Goal: Information Seeking & Learning: Learn about a topic

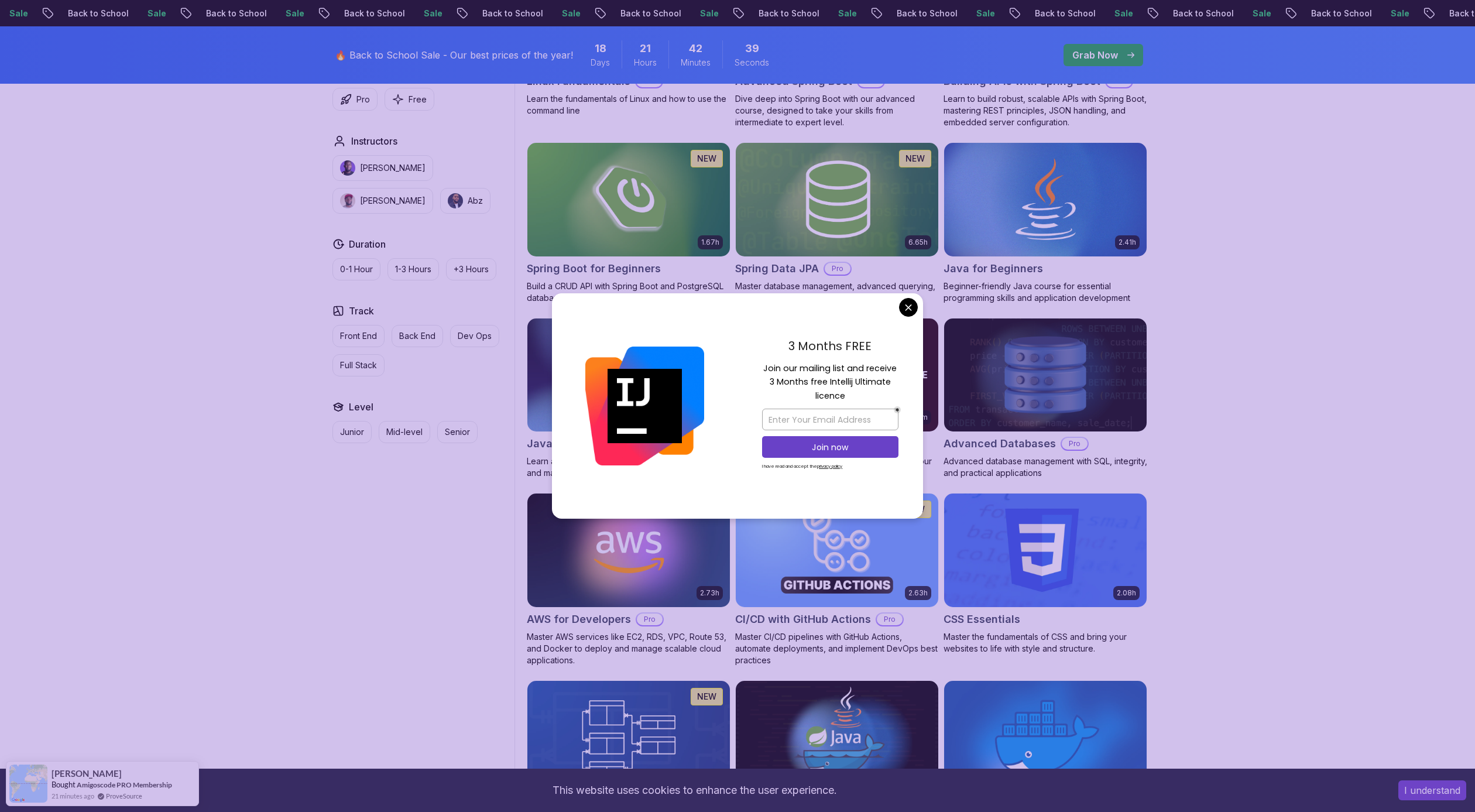
scroll to position [159, 0]
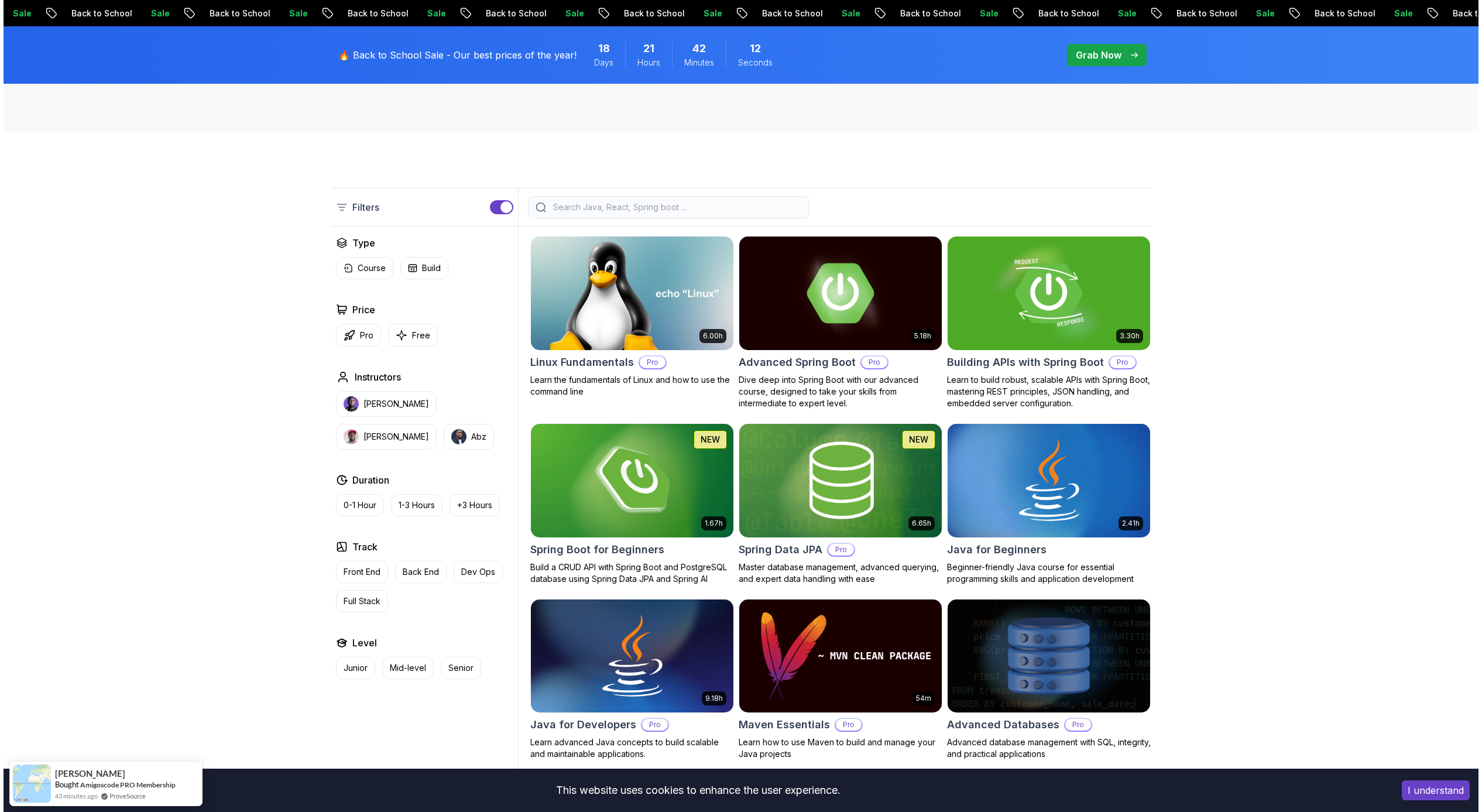
scroll to position [0, 0]
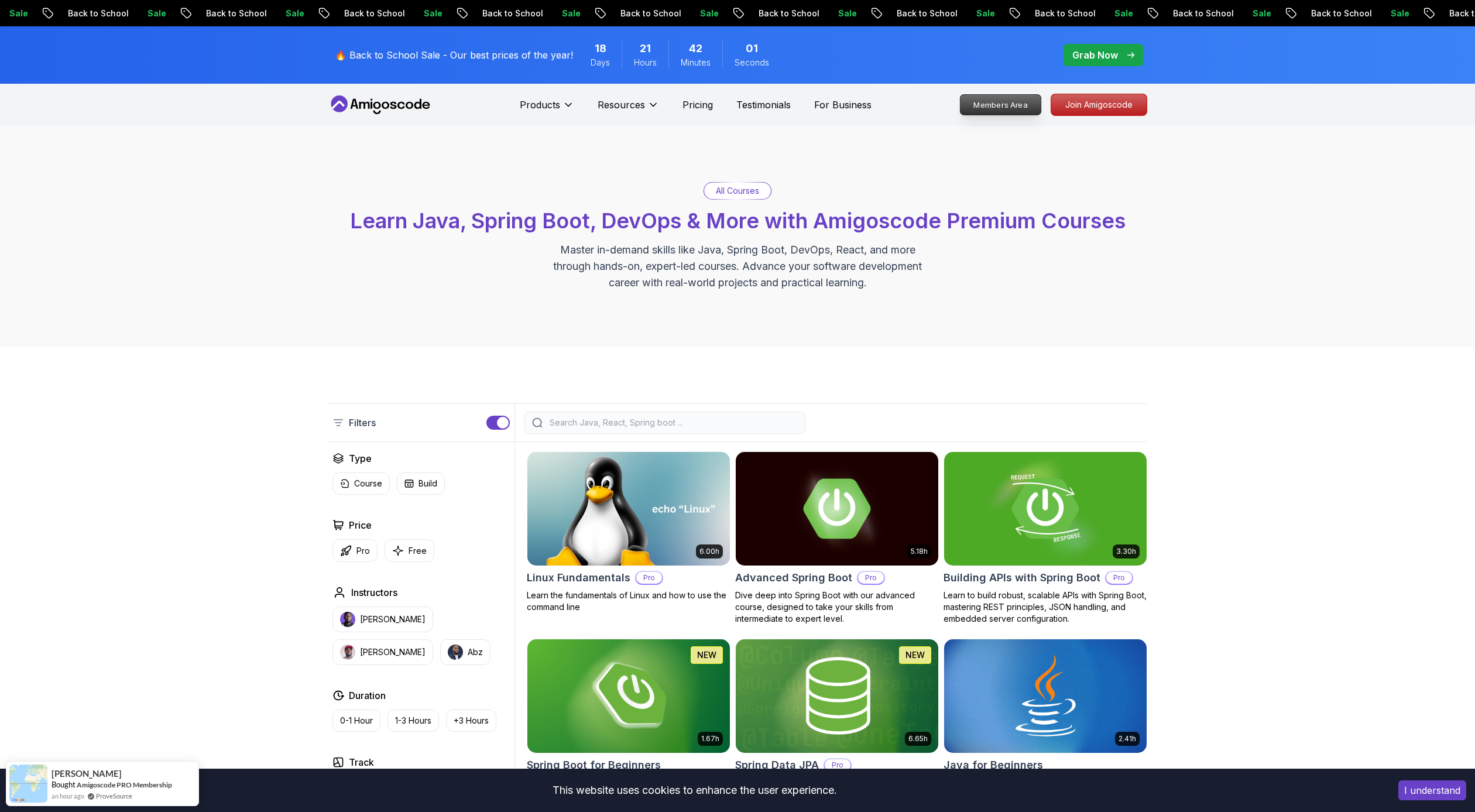
click at [989, 104] on p "Members Area" at bounding box center [1000, 104] width 81 height 20
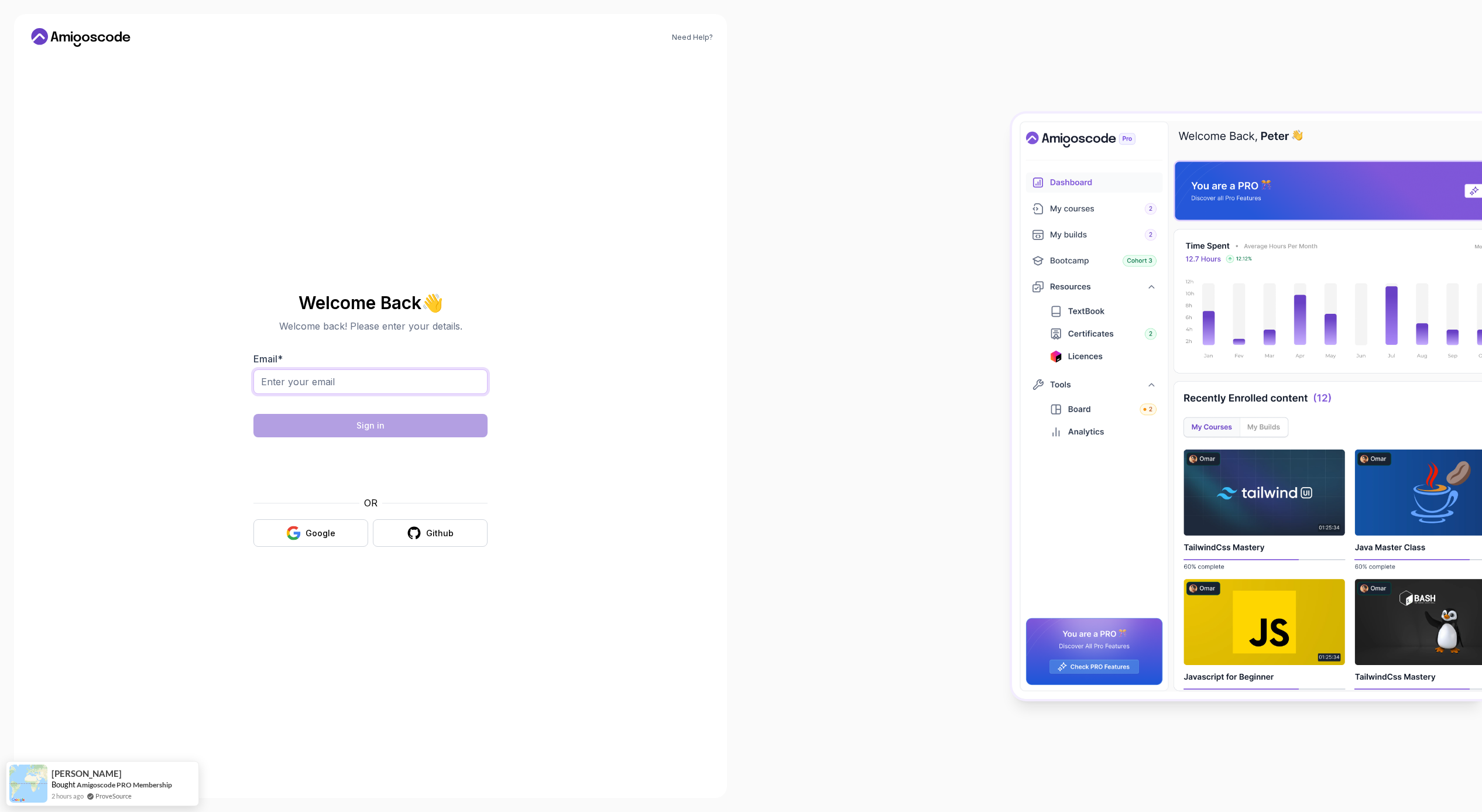
click at [387, 393] on input "Email *" at bounding box center [370, 382] width 234 height 25
click at [307, 543] on button "Google" at bounding box center [310, 533] width 114 height 28
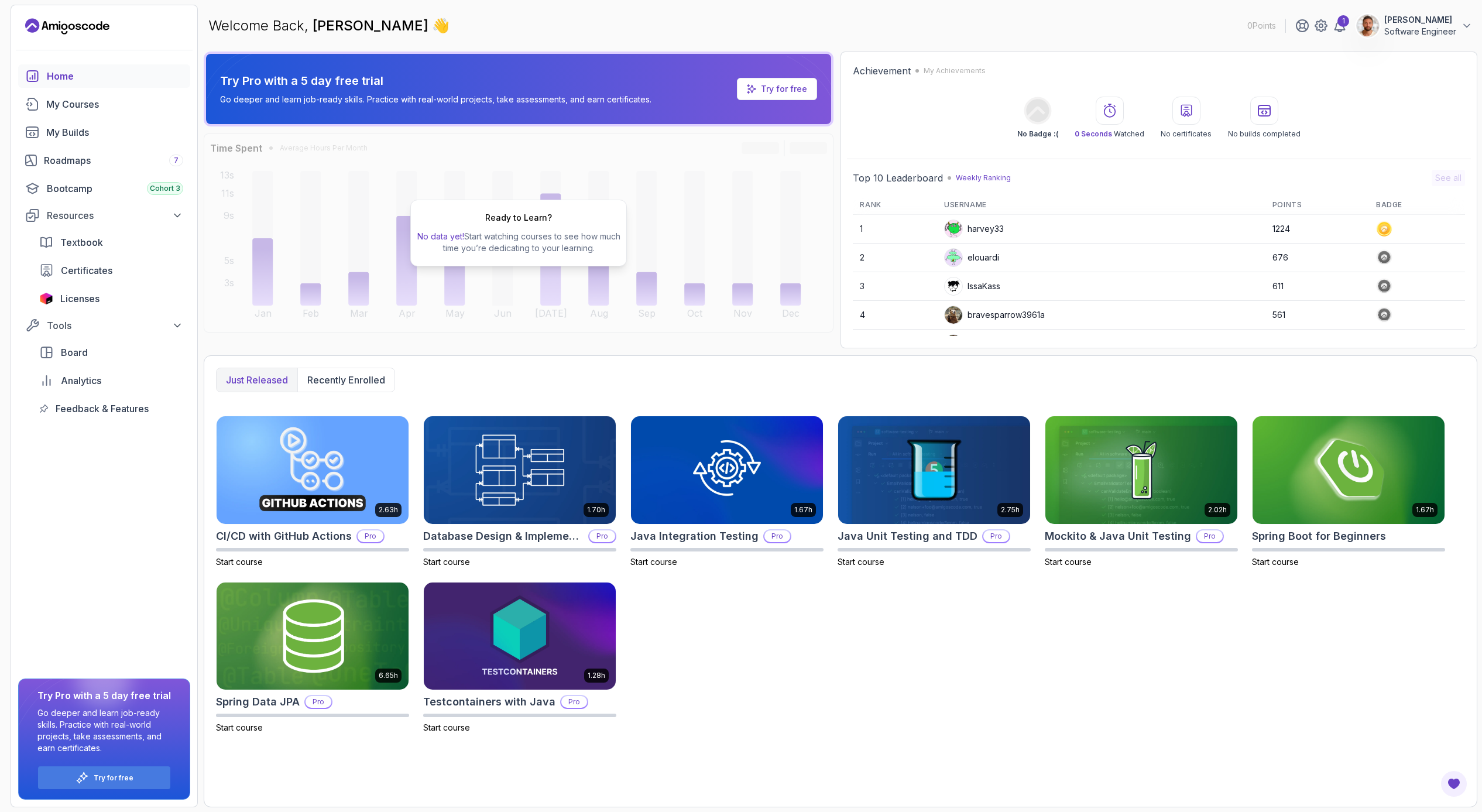
click at [1437, 19] on p "Nicolas Ardizzoli" at bounding box center [1421, 19] width 72 height 12
click at [61, 106] on div "My Courses" at bounding box center [114, 104] width 137 height 14
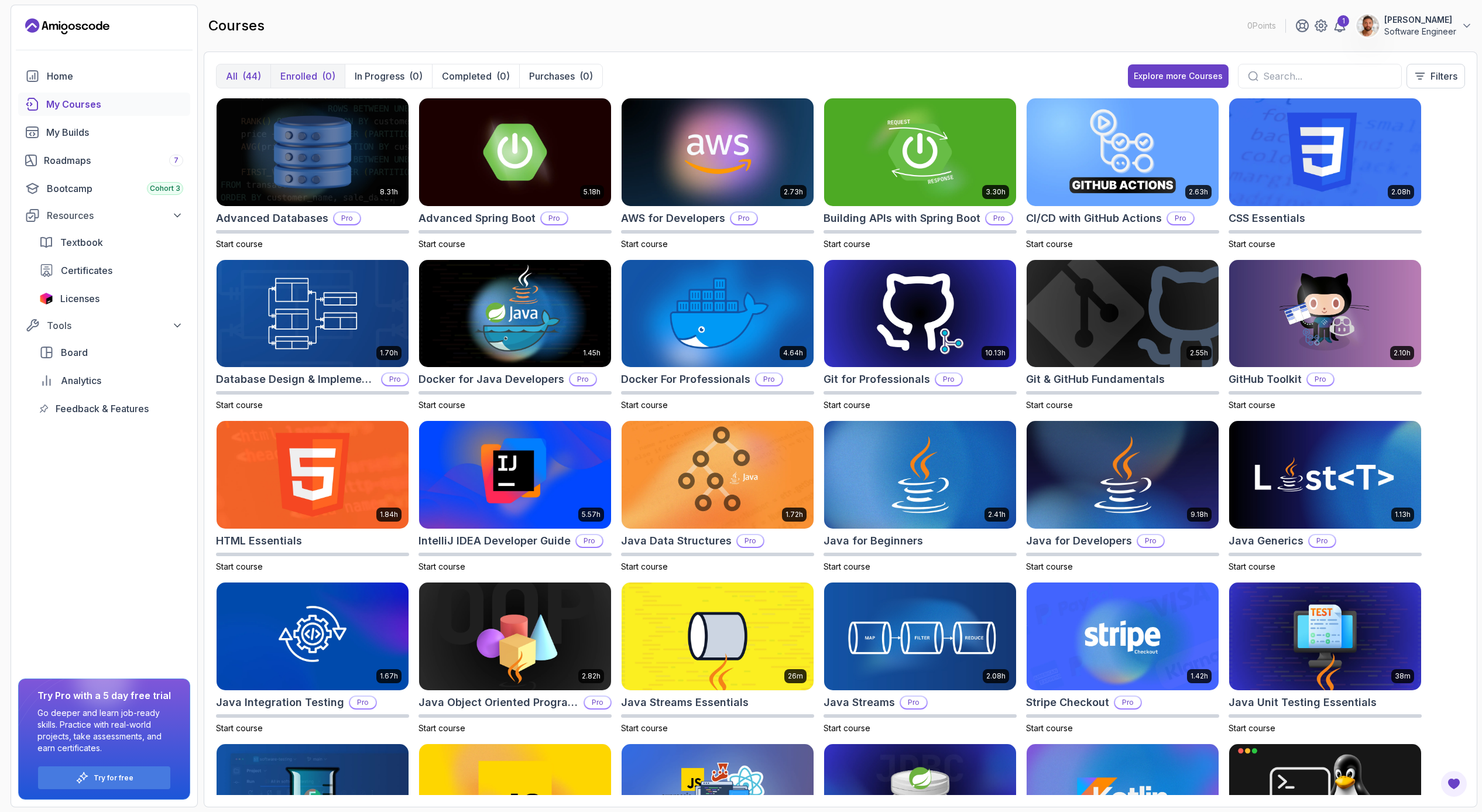
click at [309, 80] on p "Enrolled" at bounding box center [299, 76] width 37 height 14
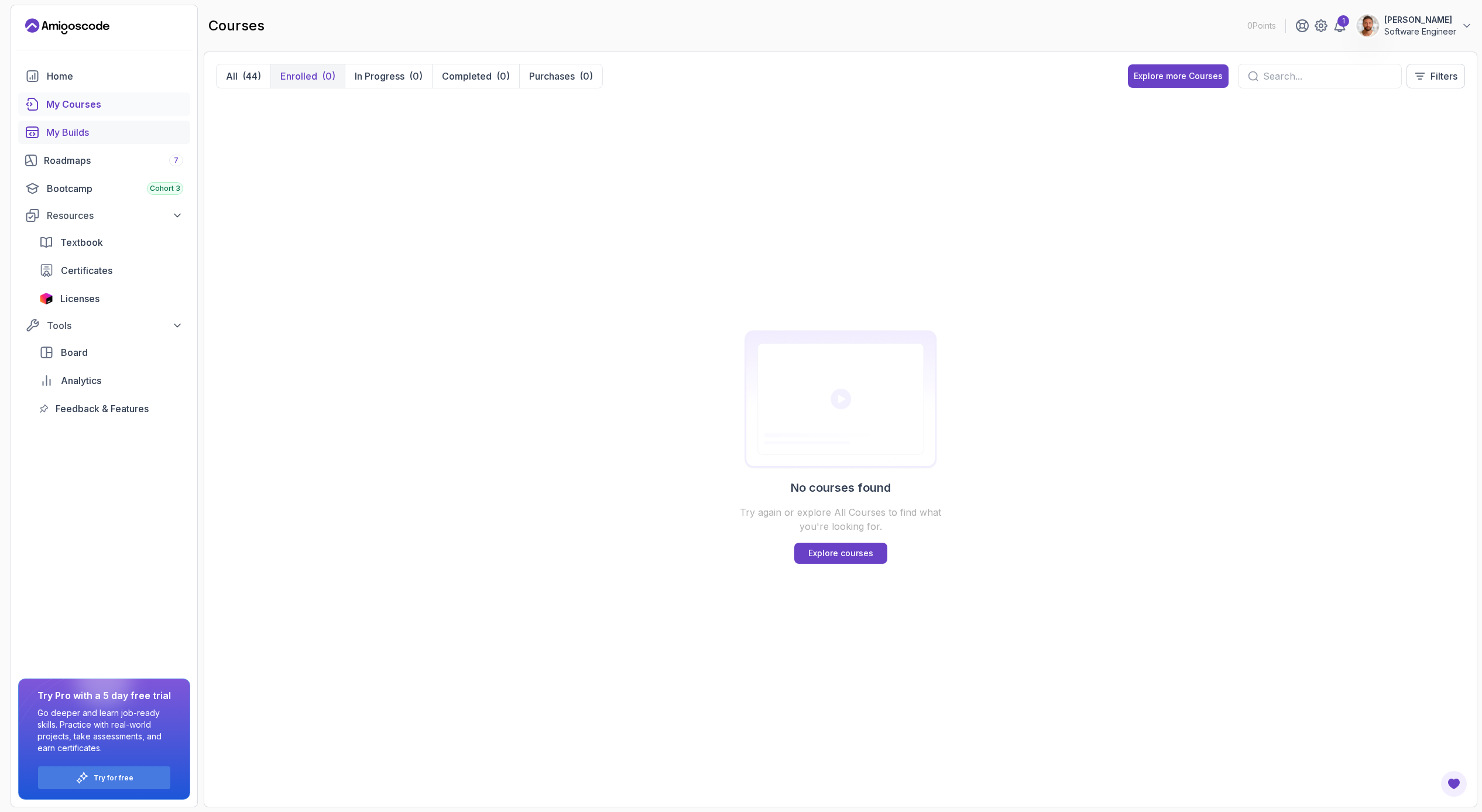
click at [94, 143] on link "My Builds" at bounding box center [104, 132] width 172 height 23
click at [88, 157] on div "Roadmaps 7" at bounding box center [113, 161] width 139 height 14
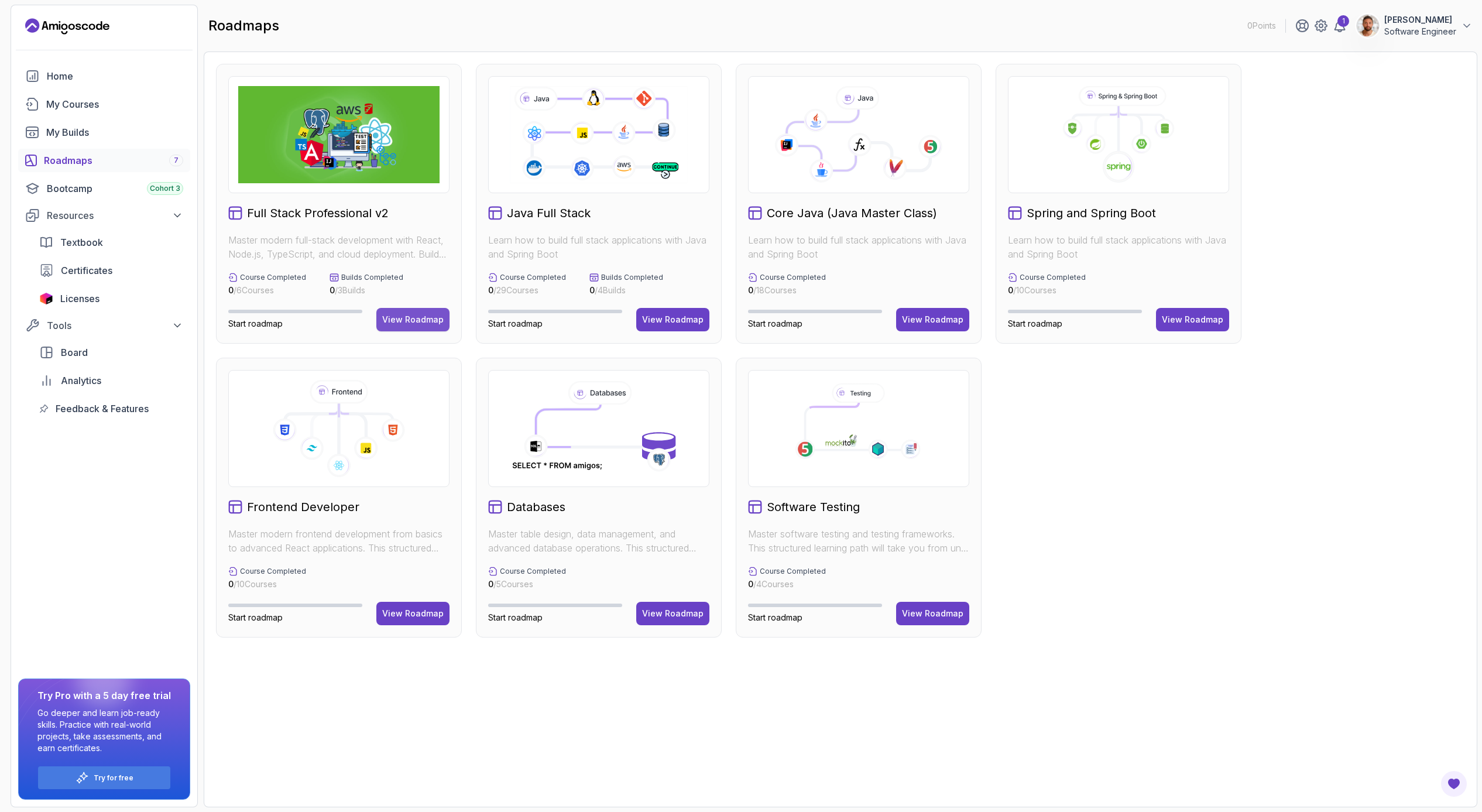
click at [408, 323] on div "View Roadmap" at bounding box center [413, 319] width 61 height 12
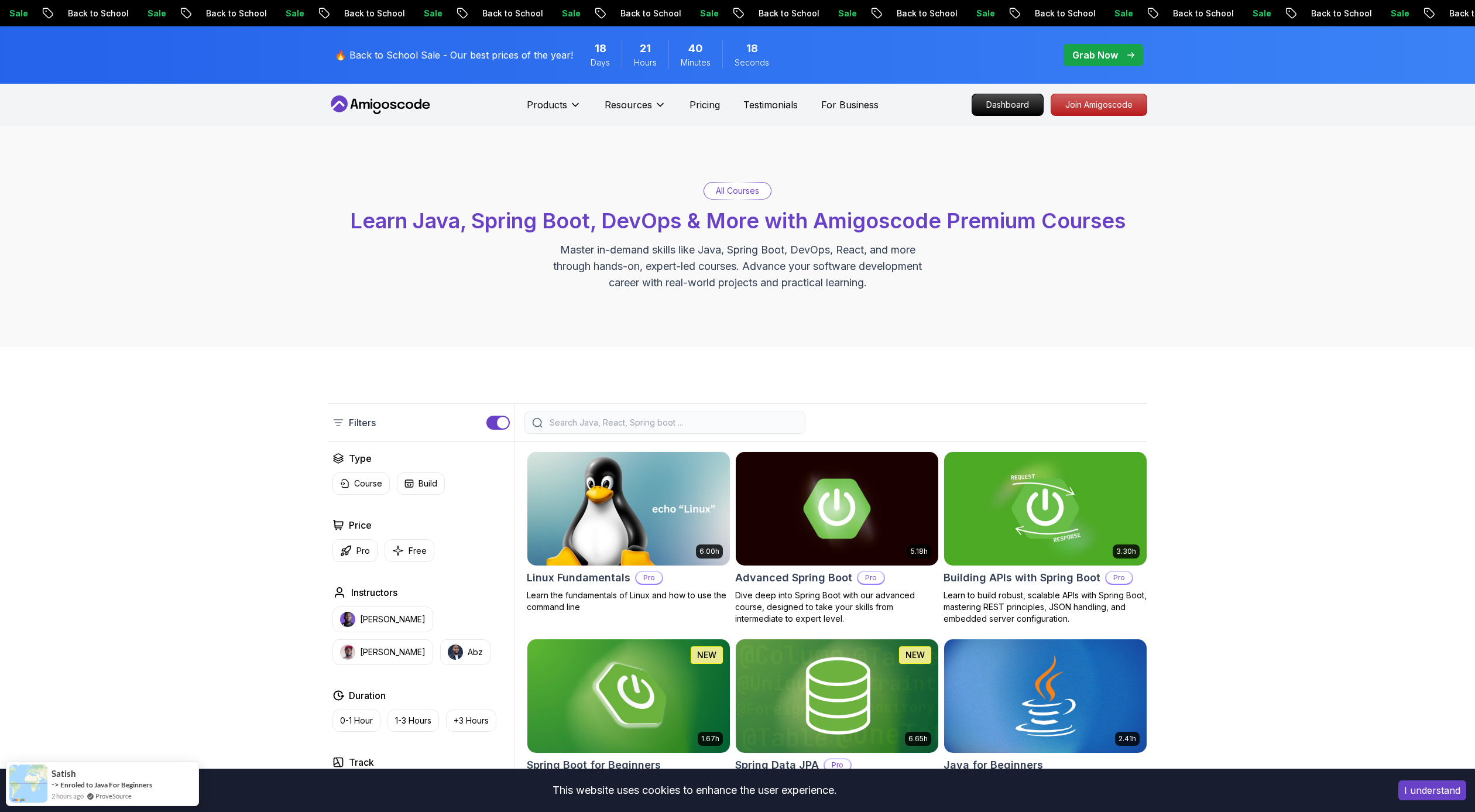
click at [232, 175] on div "All Courses Learn Java, Spring Boot, DevOps & More with Amigoscode Premium Cour…" at bounding box center [738, 237] width 1475 height 221
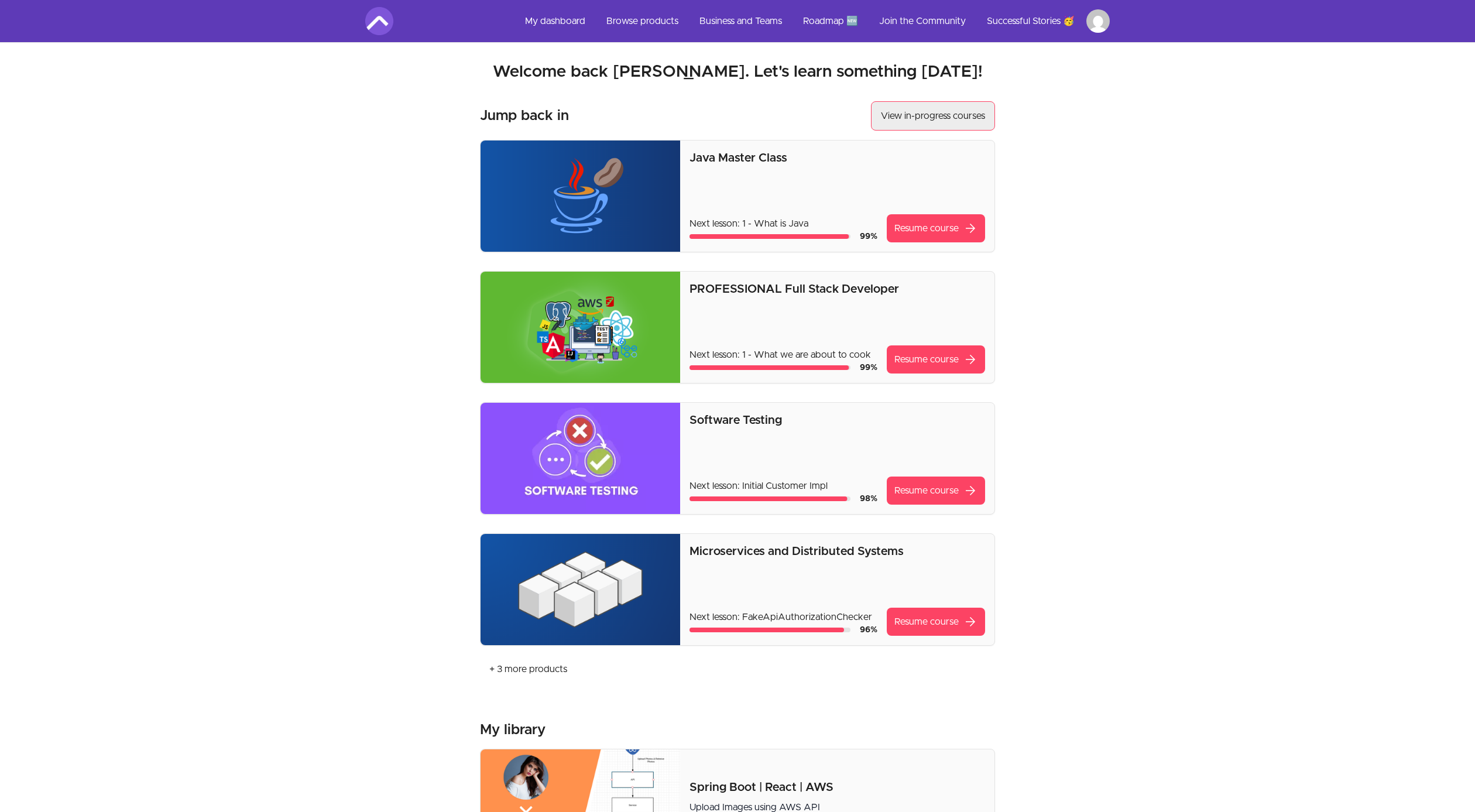
click at [924, 116] on button "View in-progress courses" at bounding box center [933, 116] width 124 height 29
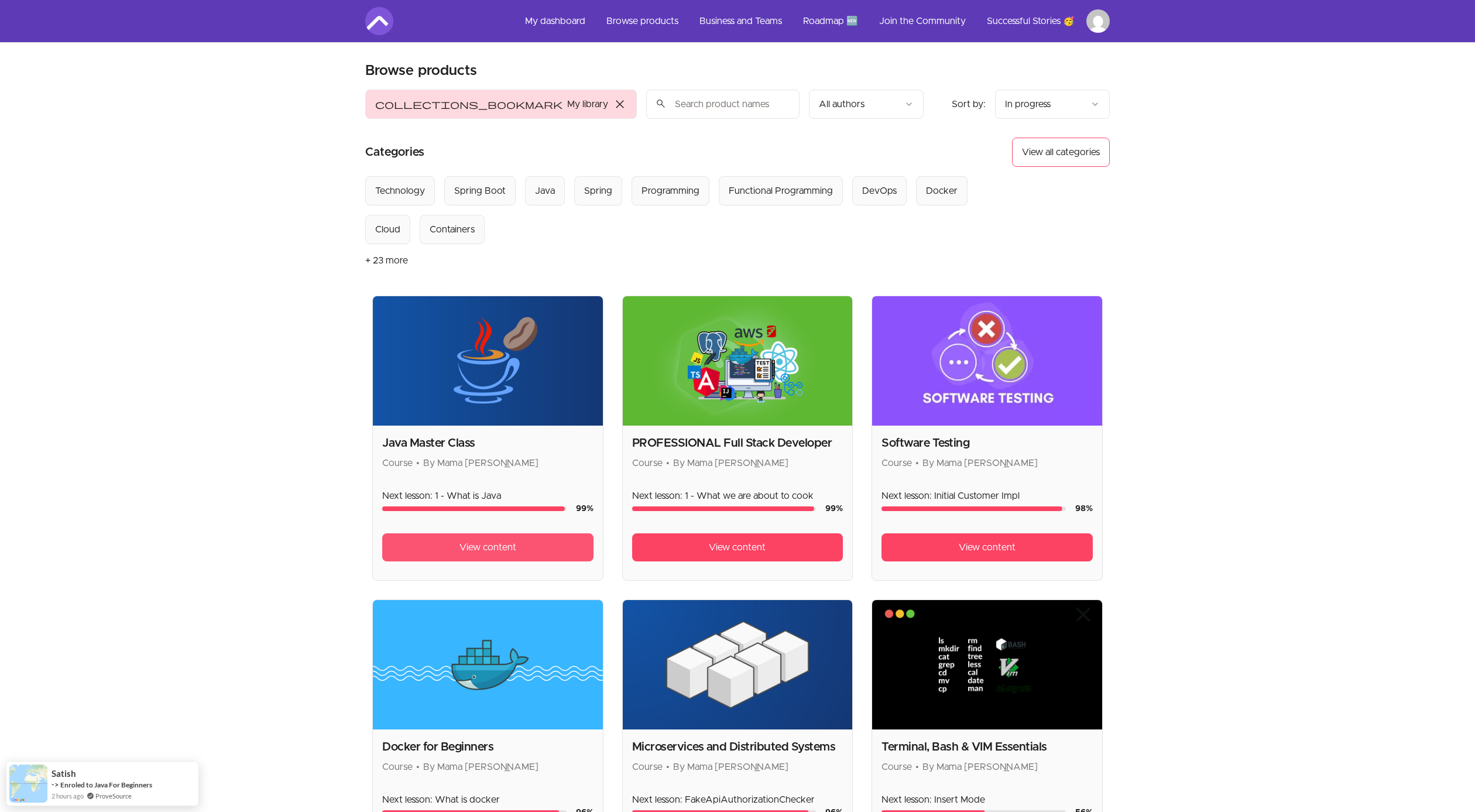
click at [502, 548] on span "View content" at bounding box center [488, 547] width 57 height 14
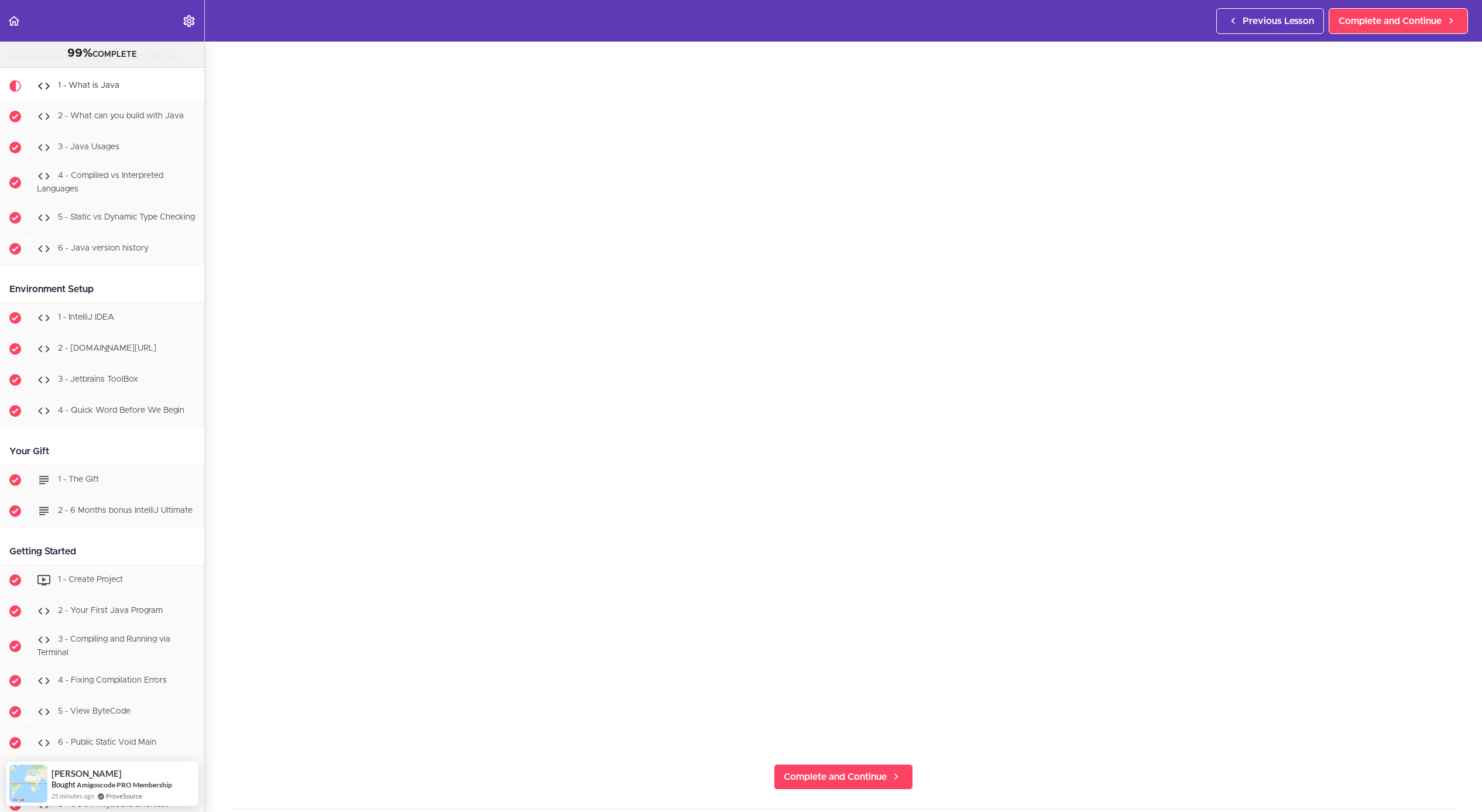
scroll to position [42, 0]
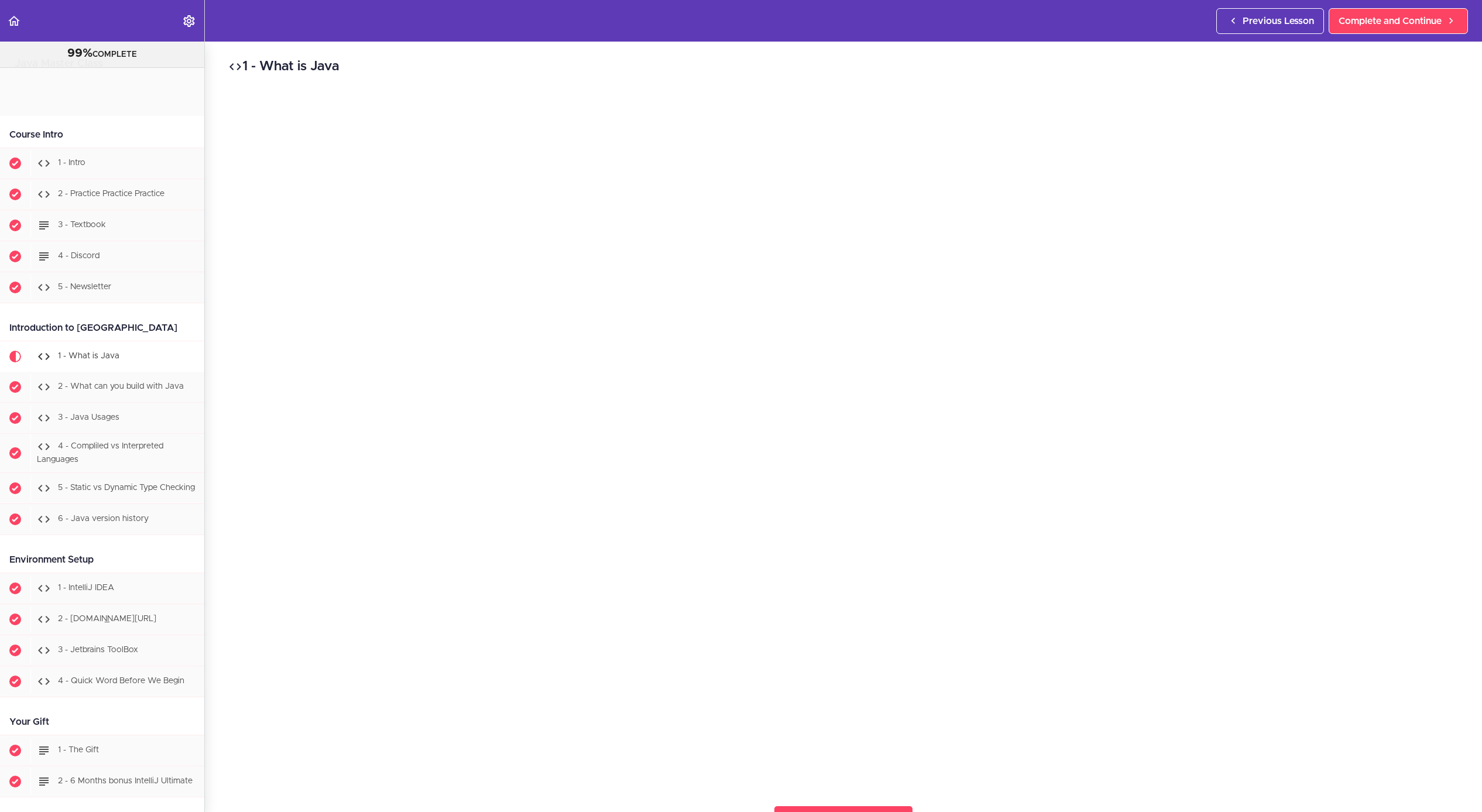
scroll to position [270, 0]
